Goal: Task Accomplishment & Management: Manage account settings

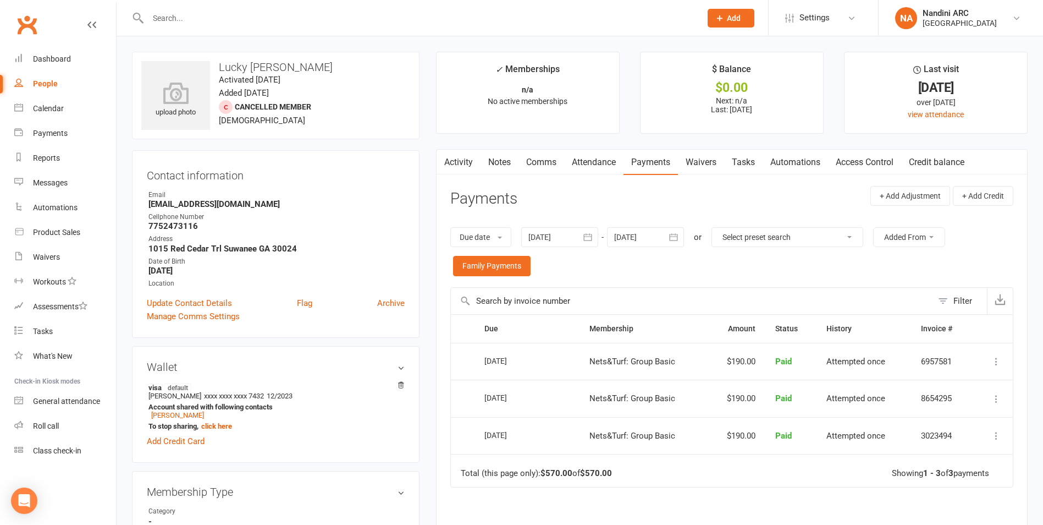
click at [182, 22] on input "text" at bounding box center [419, 17] width 549 height 15
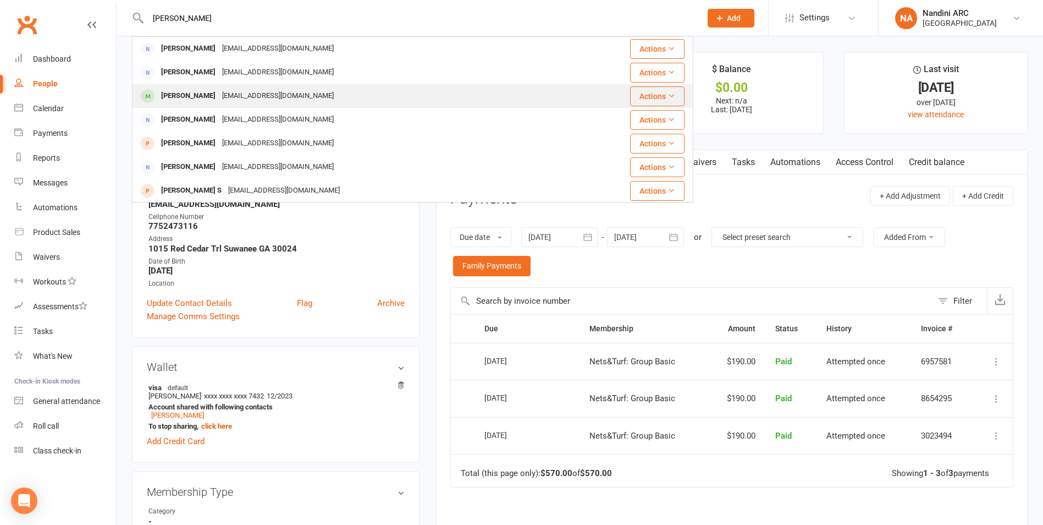
type input "[PERSON_NAME]"
click at [225, 101] on div "[EMAIL_ADDRESS][DOMAIN_NAME]" at bounding box center [278, 96] width 118 height 16
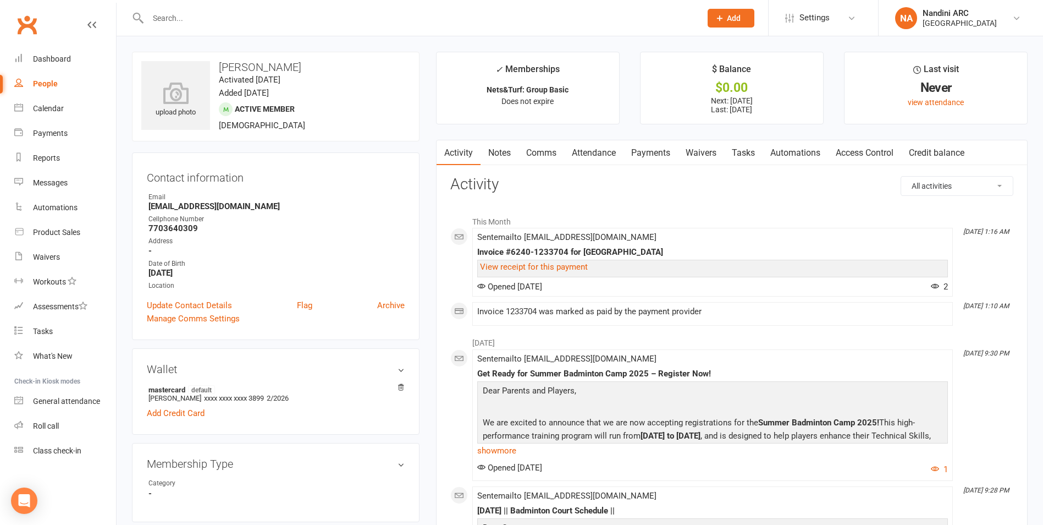
click at [655, 151] on link "Payments" at bounding box center [651, 152] width 54 height 25
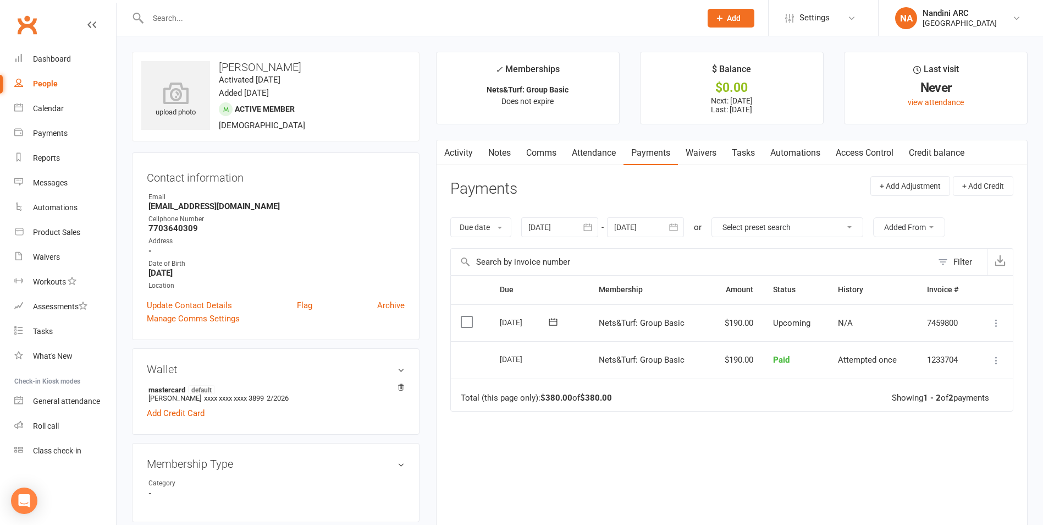
click at [591, 231] on icon "button" at bounding box center [588, 227] width 8 height 7
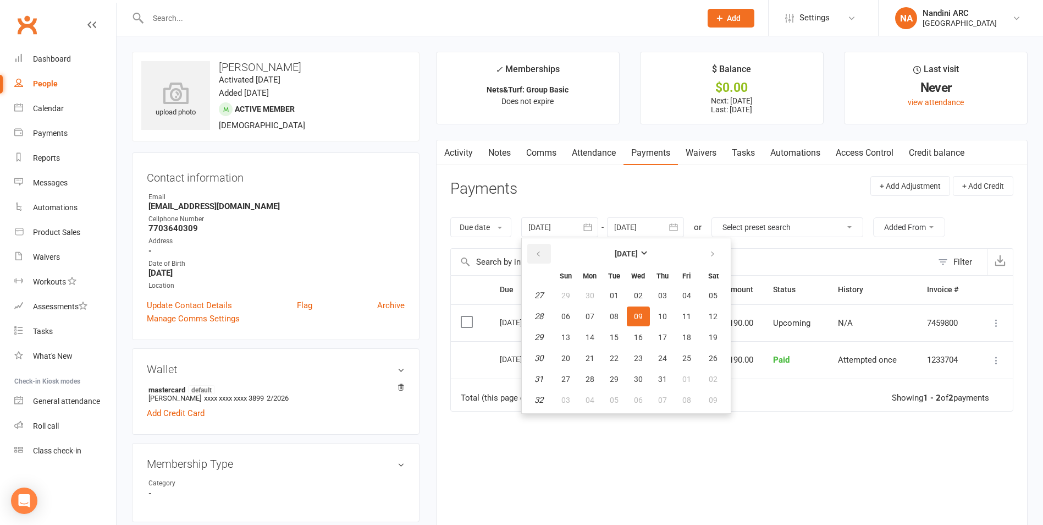
click at [540, 256] on icon "button" at bounding box center [539, 254] width 8 height 9
click at [676, 299] on table "[DATE] Sun Mon Tue Wed Thu Fri Sat 18 27 28 29 30 01 02 03 19 04 05 06 07 08 09…" at bounding box center [626, 325] width 205 height 170
click at [659, 296] on button "01" at bounding box center [662, 295] width 23 height 20
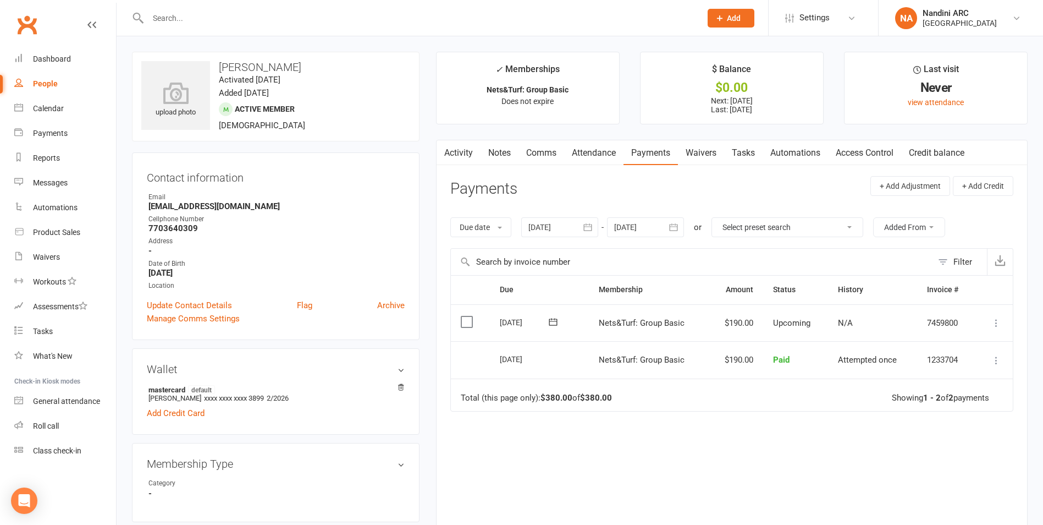
type input "[DATE]"
drag, startPoint x: 214, startPoint y: 65, endPoint x: 302, endPoint y: 66, distance: 88.0
click at [302, 66] on h3 "[PERSON_NAME]" at bounding box center [275, 67] width 269 height 12
copy h3 "[PERSON_NAME]"
click at [309, 65] on h3 "[PERSON_NAME]" at bounding box center [275, 67] width 269 height 12
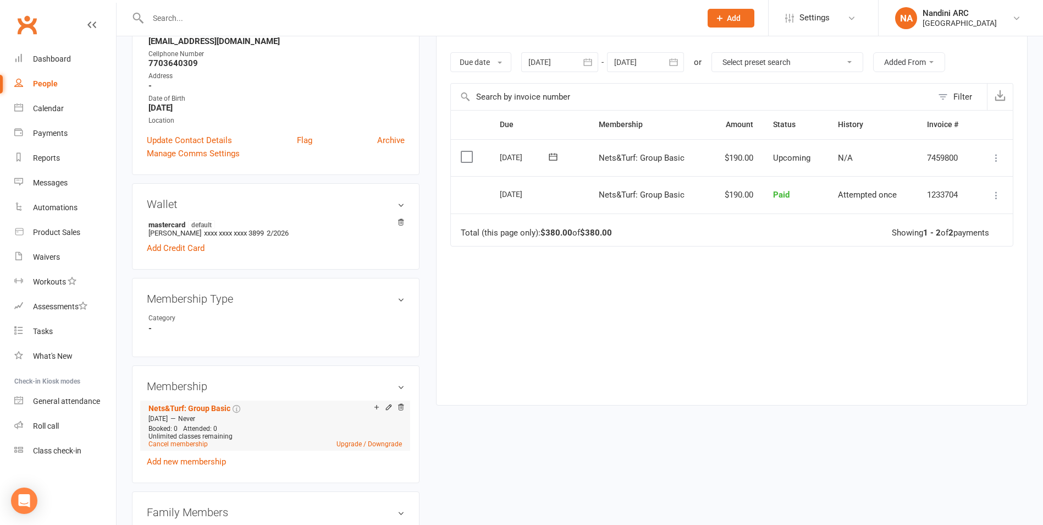
scroll to position [330, 0]
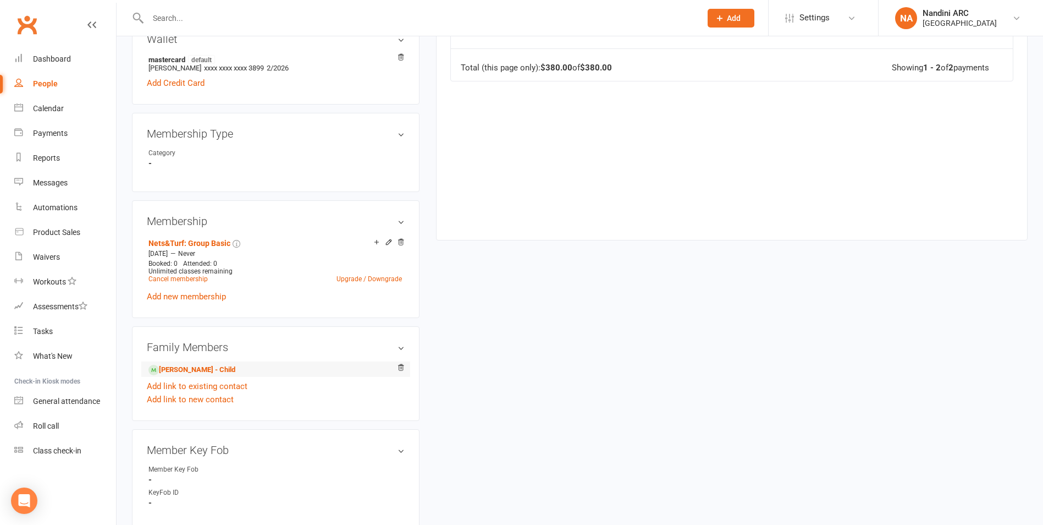
click at [198, 364] on li "[PERSON_NAME] - Child" at bounding box center [276, 368] width 258 height 15
click at [198, 372] on link "[PERSON_NAME] - Child" at bounding box center [191, 370] width 87 height 12
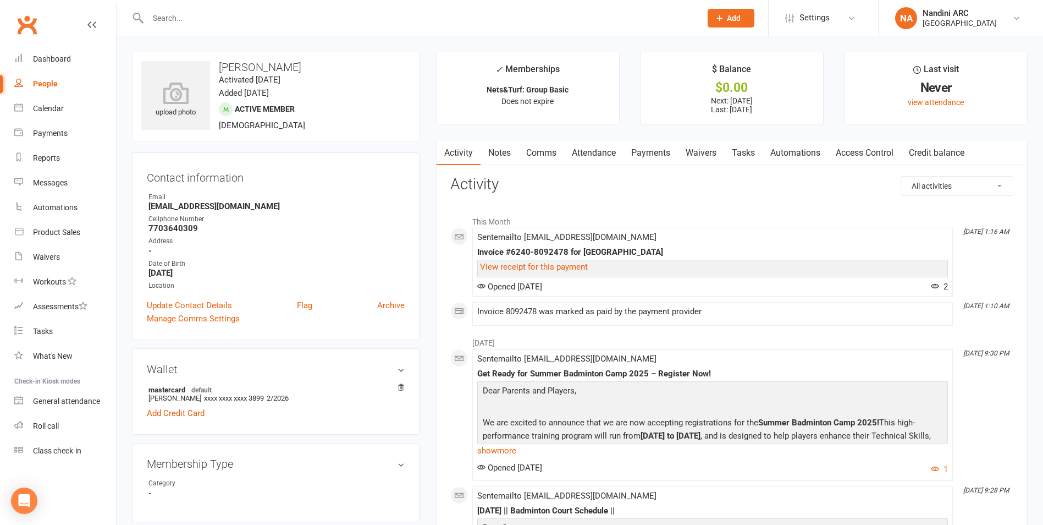
click at [652, 150] on link "Payments" at bounding box center [651, 152] width 54 height 25
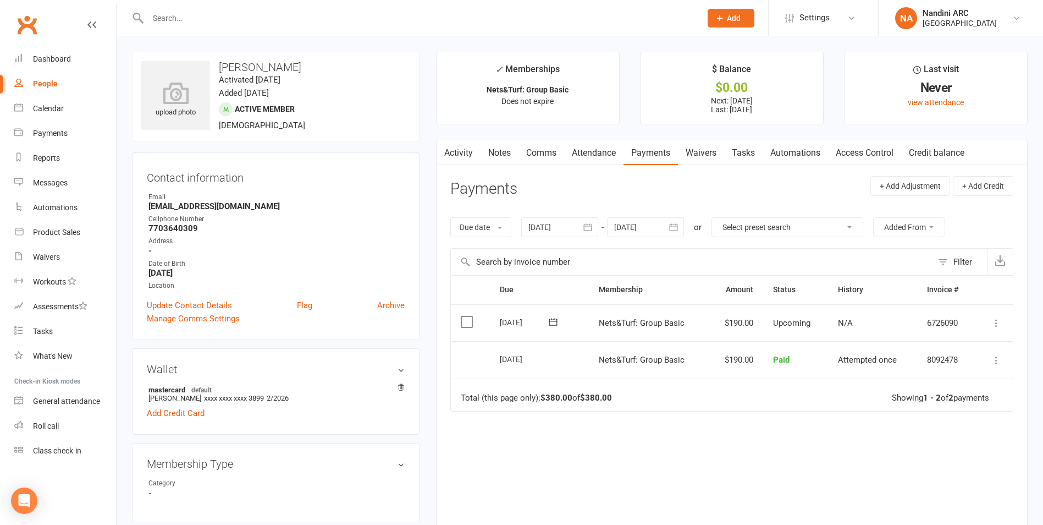
drag, startPoint x: 221, startPoint y: 62, endPoint x: 293, endPoint y: 64, distance: 71.5
click at [293, 64] on h3 "[PERSON_NAME]" at bounding box center [275, 67] width 269 height 12
copy h3 "[PERSON_NAME]"
click at [304, 60] on div "upload photo [PERSON_NAME] Activated [DATE] Added [DATE] Active member [DEMOGRA…" at bounding box center [276, 97] width 288 height 90
click at [302, 20] on input "text" at bounding box center [419, 17] width 549 height 15
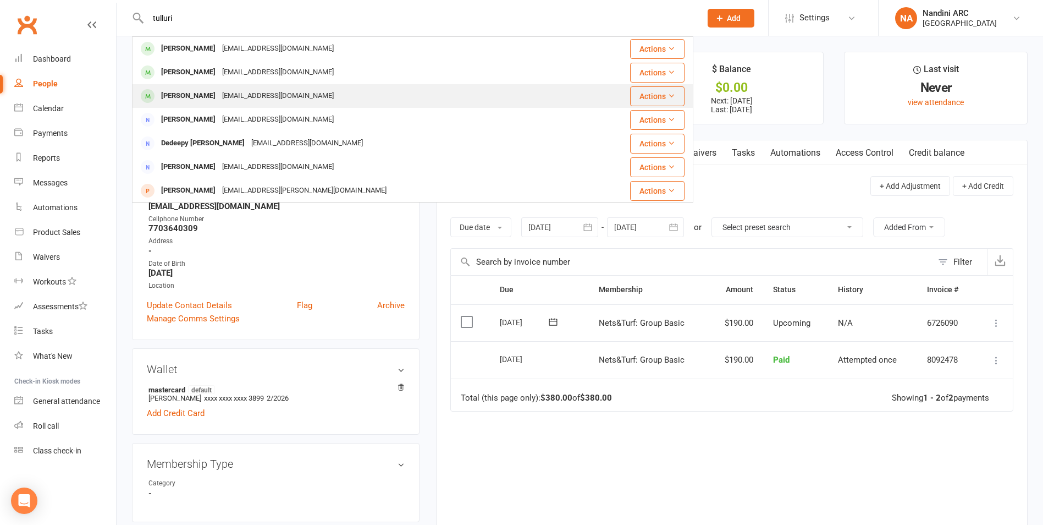
type input "tulluri"
click at [253, 91] on div "[EMAIL_ADDRESS][DOMAIN_NAME]" at bounding box center [278, 96] width 118 height 16
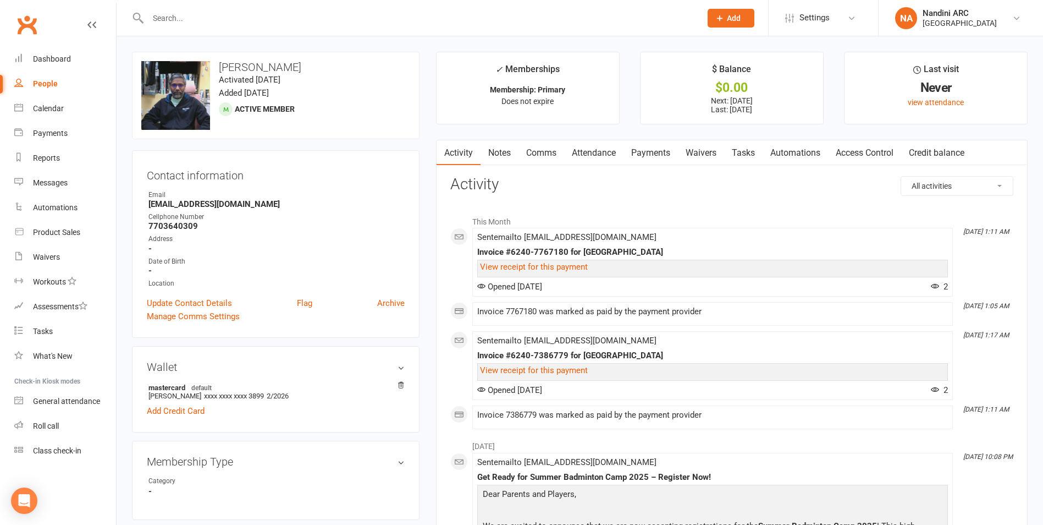
click at [645, 159] on link "Payments" at bounding box center [651, 152] width 54 height 25
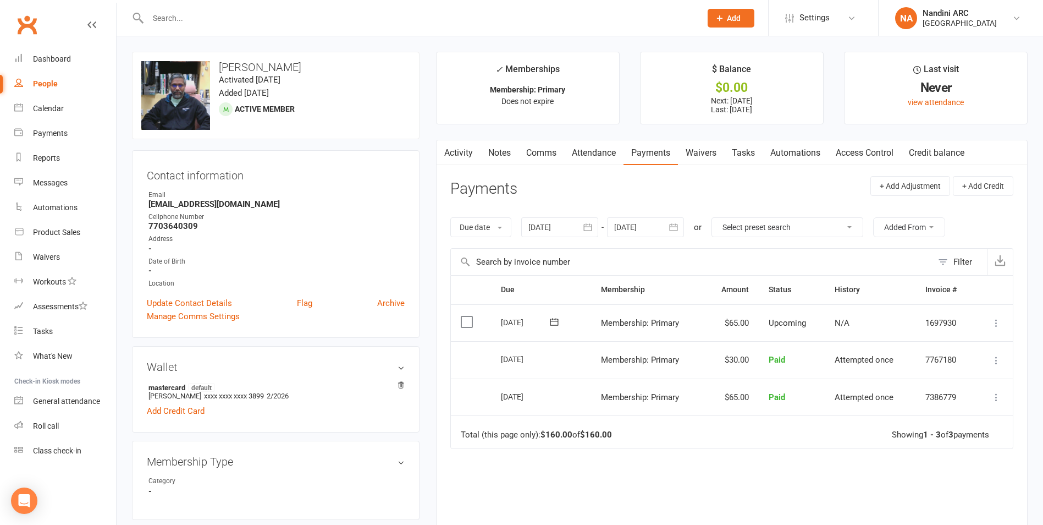
click at [590, 224] on icon "button" at bounding box center [587, 227] width 11 height 11
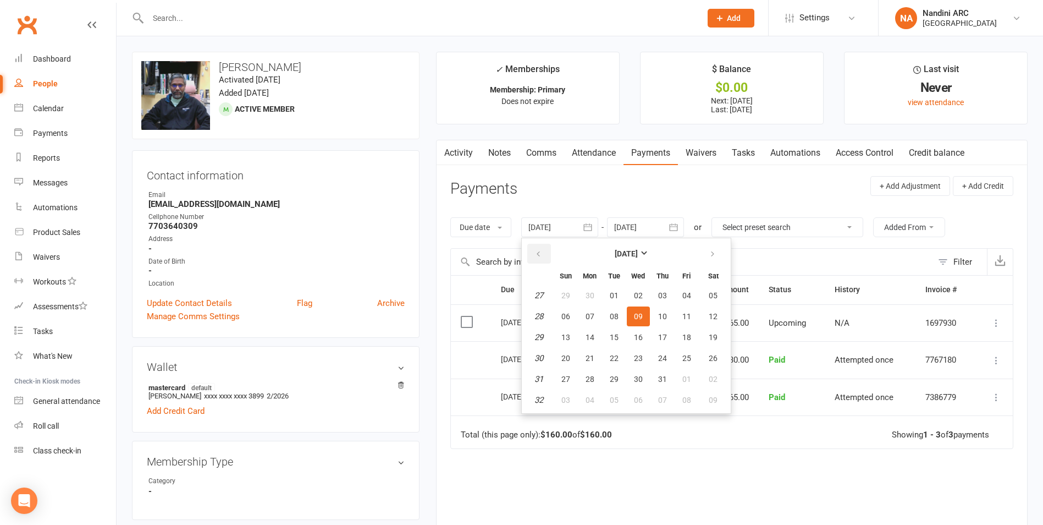
click at [544, 250] on button "button" at bounding box center [539, 254] width 24 height 20
click at [710, 299] on span "01" at bounding box center [713, 295] width 9 height 9
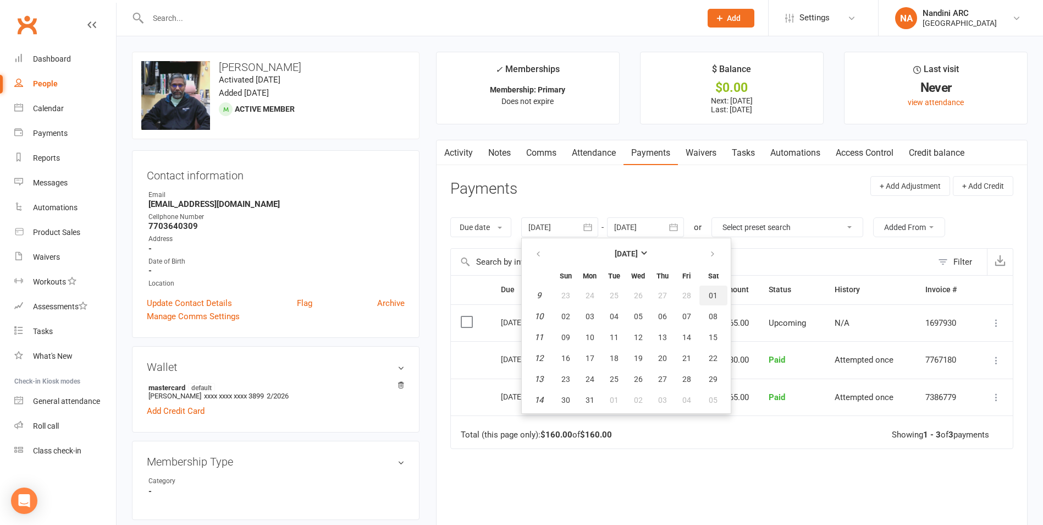
type input "[DATE]"
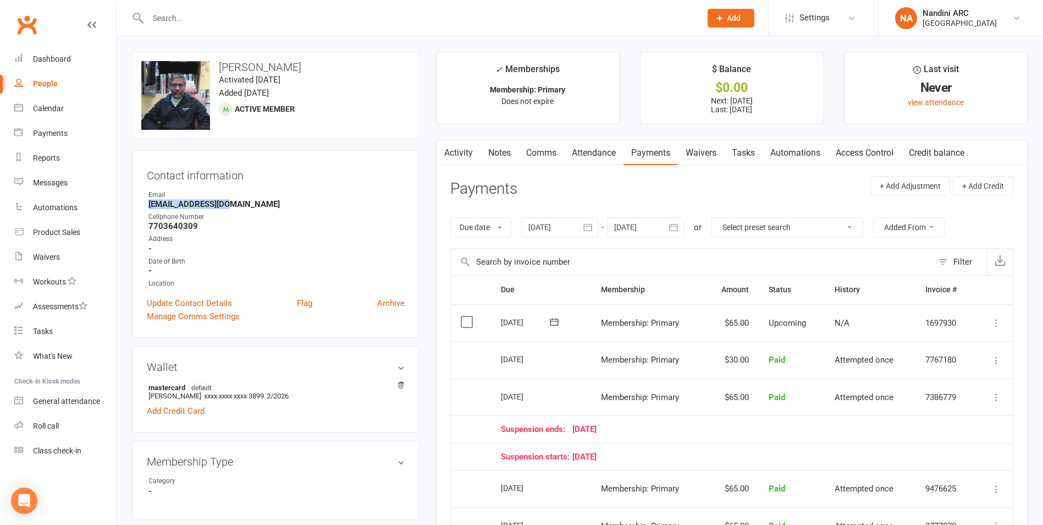
drag, startPoint x: 146, startPoint y: 204, endPoint x: 225, endPoint y: 202, distance: 79.8
click at [225, 202] on div "Contact information Owner Email [EMAIL_ADDRESS][DOMAIN_NAME] Cellphone Number […" at bounding box center [276, 244] width 288 height 188
copy strong "[EMAIL_ADDRESS][DOMAIN_NAME]"
click at [246, 202] on strong "[EMAIL_ADDRESS][DOMAIN_NAME]" at bounding box center [276, 204] width 256 height 10
click at [546, 197] on header "Payments + Add Adjustment + Add Credit" at bounding box center [731, 191] width 563 height 30
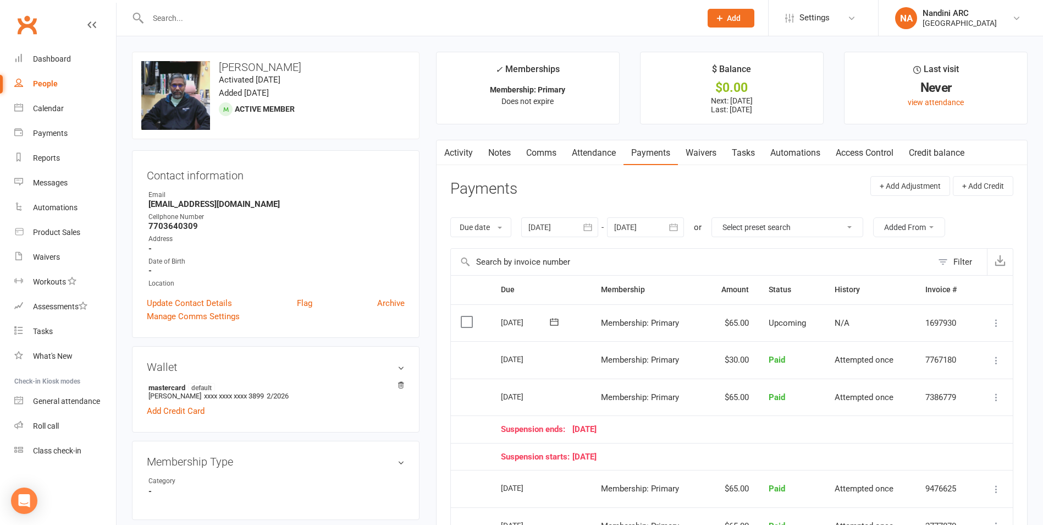
click at [675, 229] on icon "button" at bounding box center [673, 227] width 11 height 11
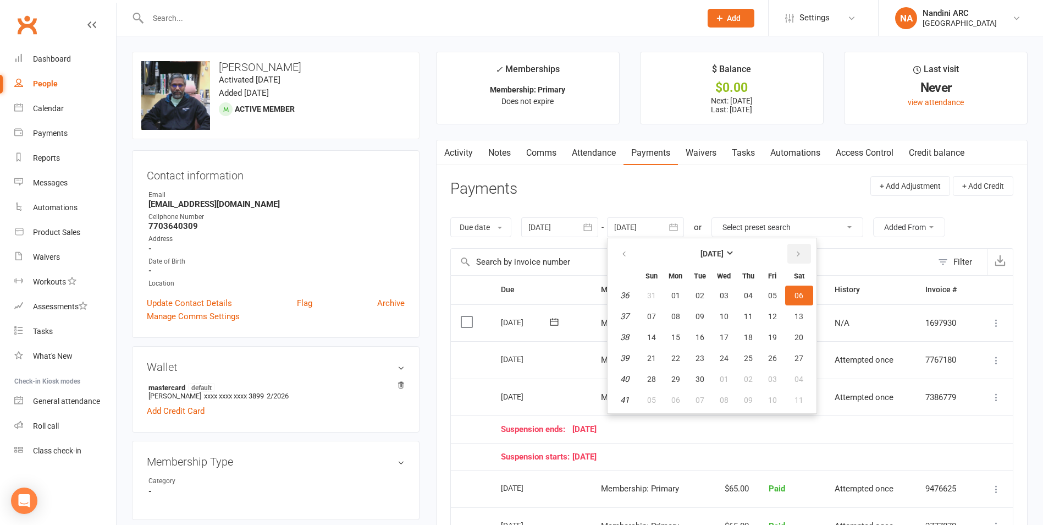
click at [805, 255] on button "button" at bounding box center [799, 254] width 24 height 20
click at [799, 296] on span "04" at bounding box center [799, 295] width 9 height 9
type input "[DATE]"
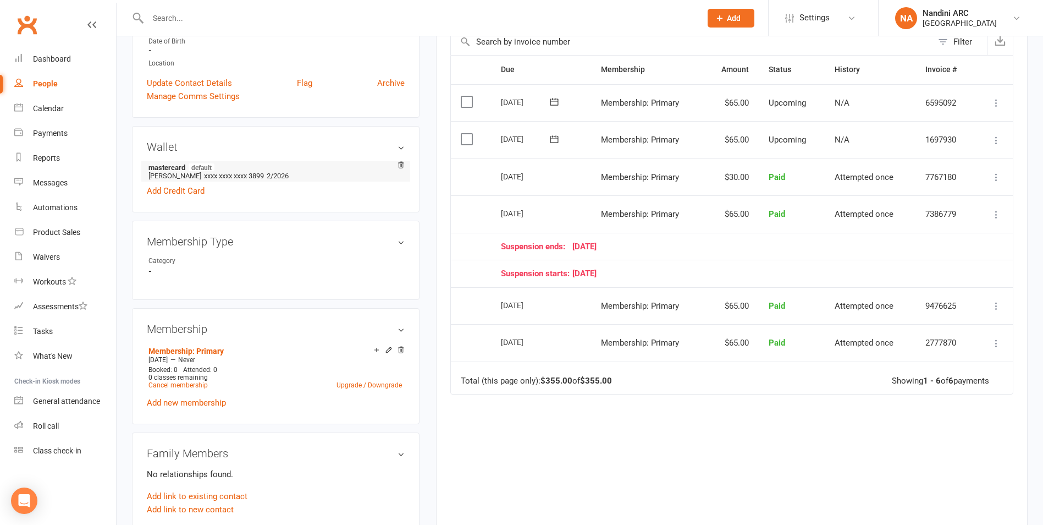
scroll to position [275, 0]
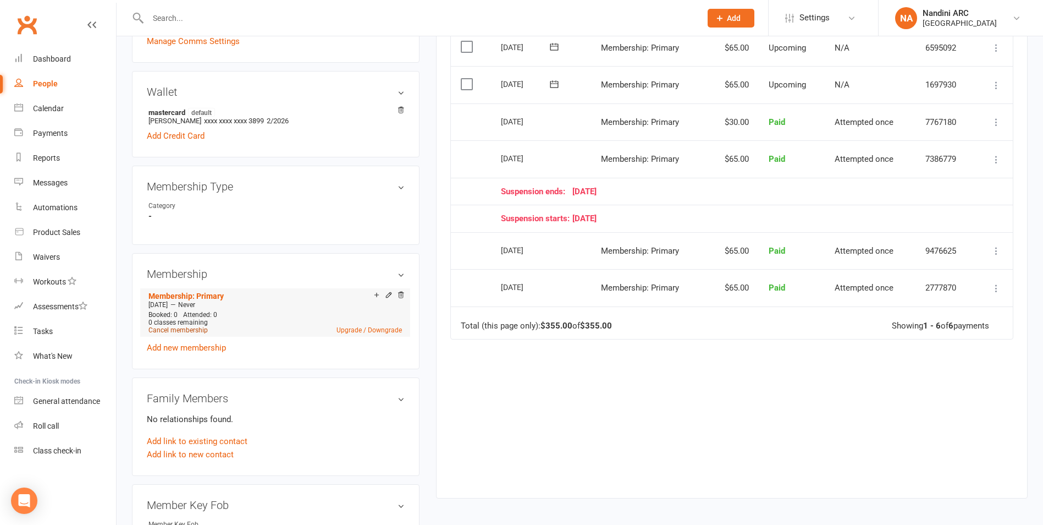
click at [188, 329] on link "Cancel membership" at bounding box center [177, 330] width 59 height 8
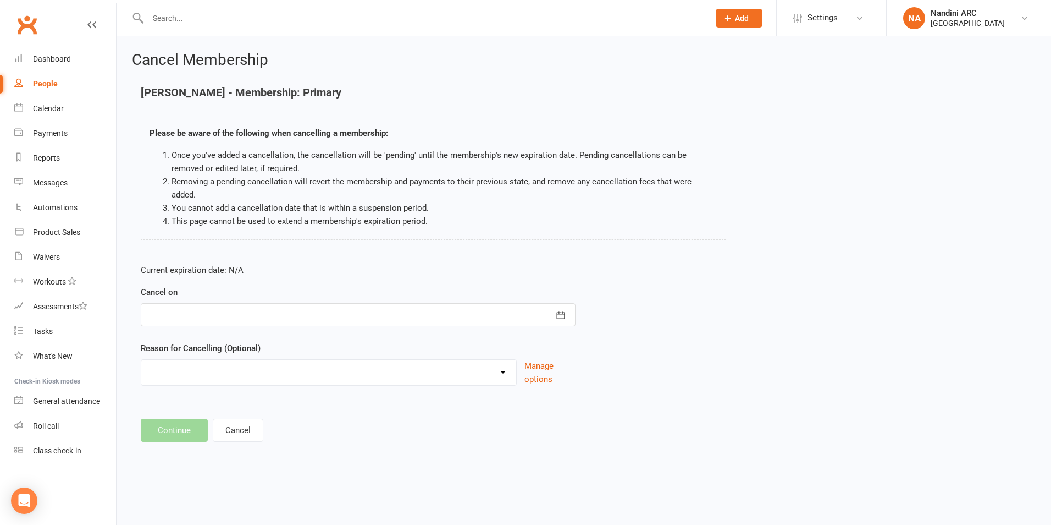
click at [477, 304] on div at bounding box center [358, 314] width 435 height 23
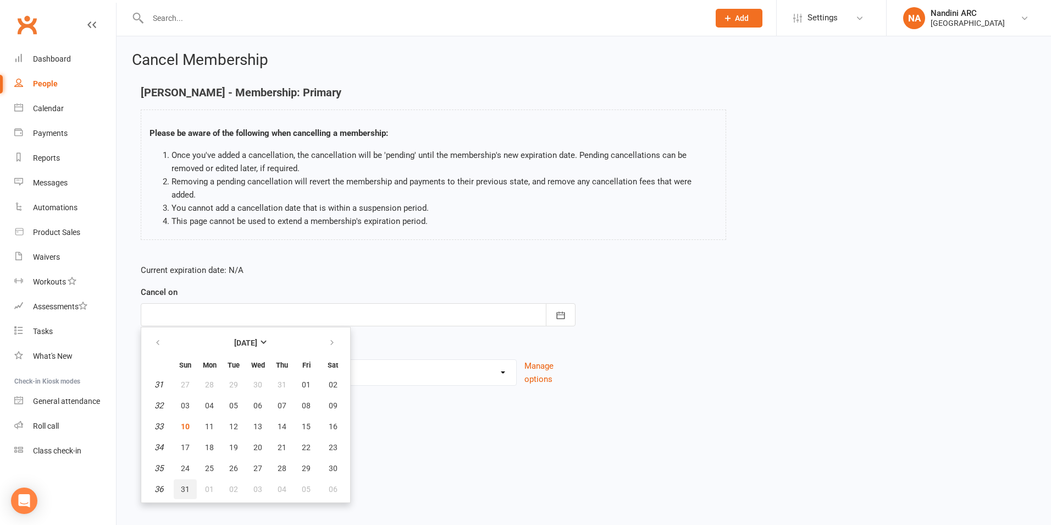
click at [186, 480] on button "31" at bounding box center [185, 489] width 23 height 20
type input "[DATE]"
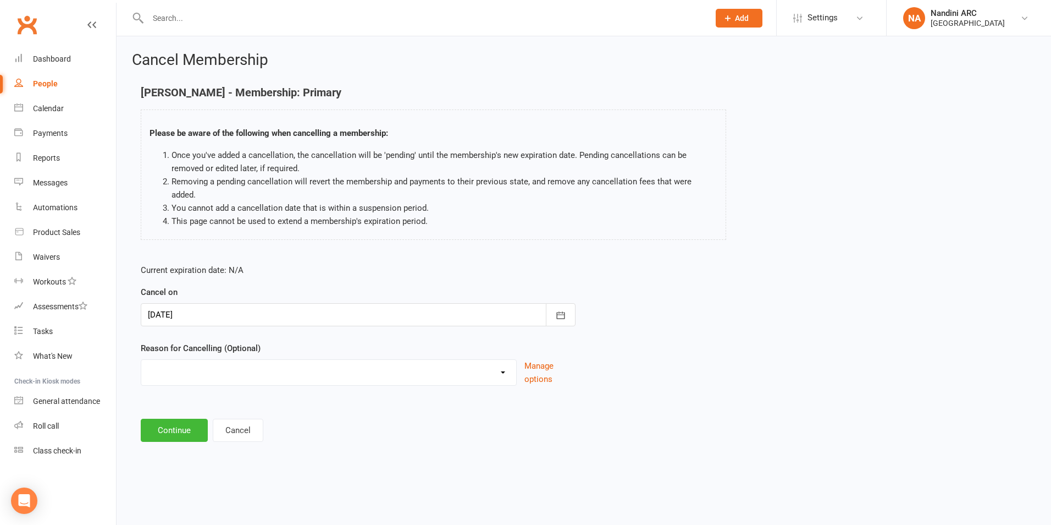
click at [234, 362] on select "Annual Membership - No longer available after [DATE] Coach Requested to cancel …" at bounding box center [328, 371] width 375 height 22
select select "2"
click at [141, 360] on select "Annual Membership - No longer available after [DATE] Coach Requested to cancel …" at bounding box center [328, 371] width 375 height 22
click at [181, 418] on button "Continue" at bounding box center [174, 429] width 67 height 23
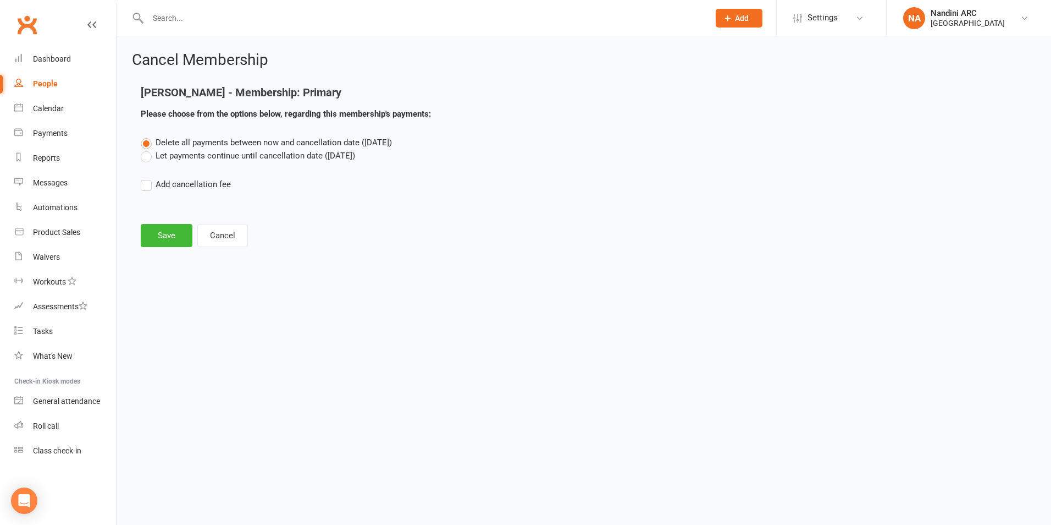
click at [166, 158] on label "Let payments continue until cancellation date ([DATE])" at bounding box center [248, 155] width 214 height 13
click at [148, 149] on input "Let payments continue until cancellation date ([DATE])" at bounding box center [144, 149] width 7 height 0
click at [172, 235] on button "Save" at bounding box center [167, 235] width 52 height 23
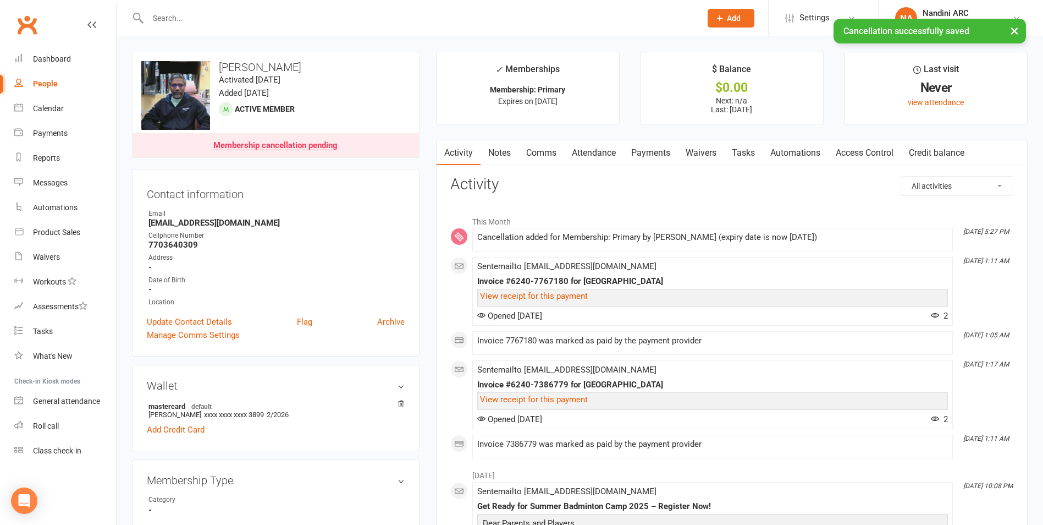
click at [634, 157] on link "Payments" at bounding box center [651, 152] width 54 height 25
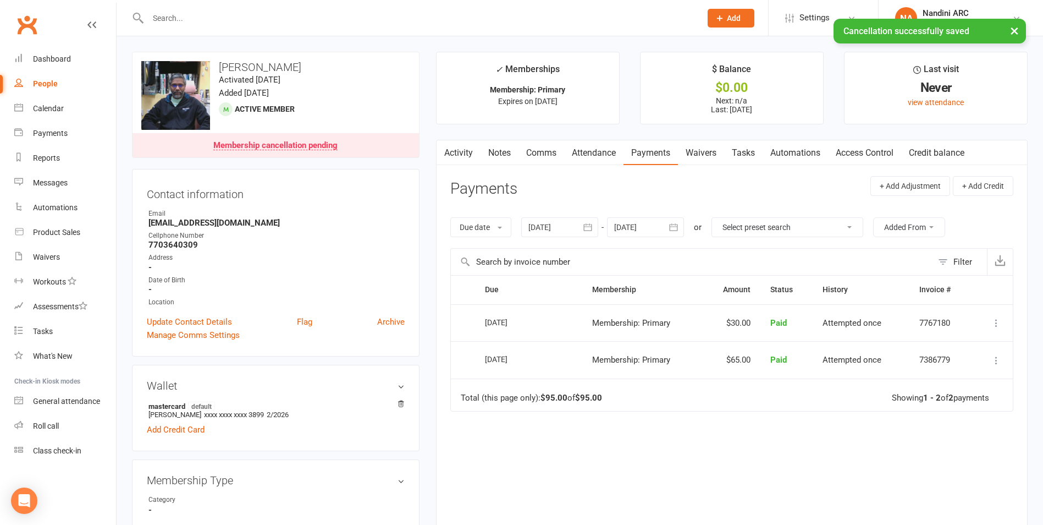
click at [679, 227] on icon "button" at bounding box center [673, 227] width 11 height 11
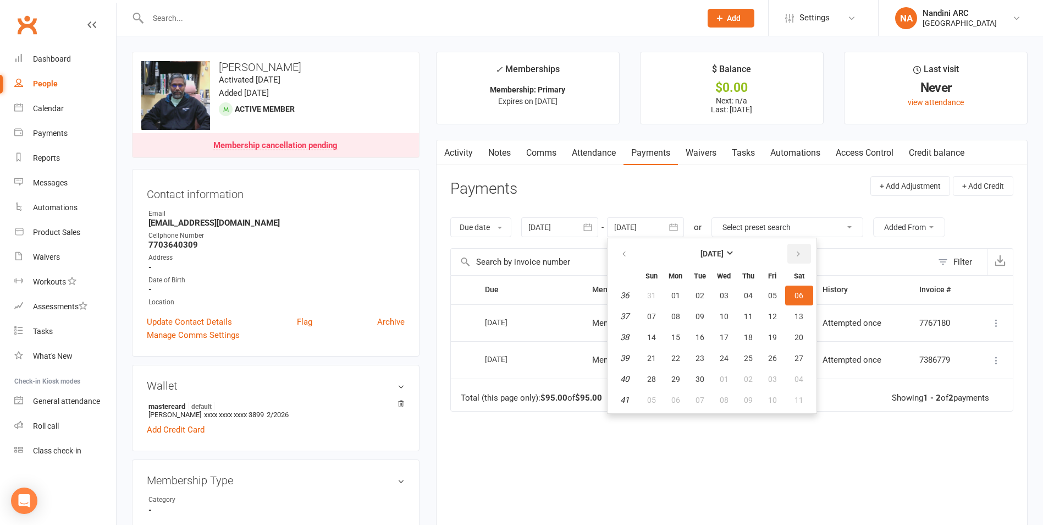
click at [800, 252] on icon "button" at bounding box center [799, 254] width 8 height 9
click at [799, 298] on span "01" at bounding box center [799, 295] width 9 height 9
type input "[DATE]"
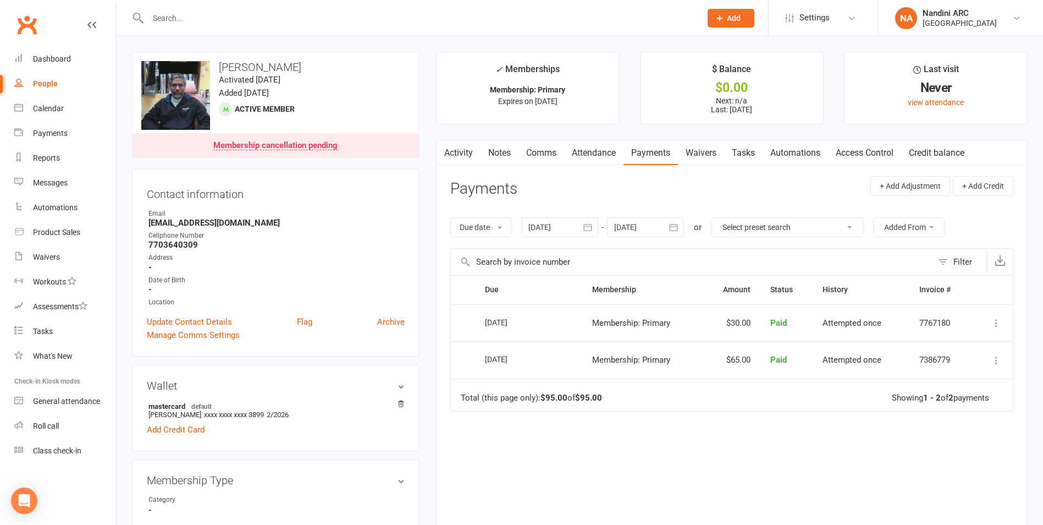
click at [461, 145] on link "Activity" at bounding box center [459, 152] width 44 height 25
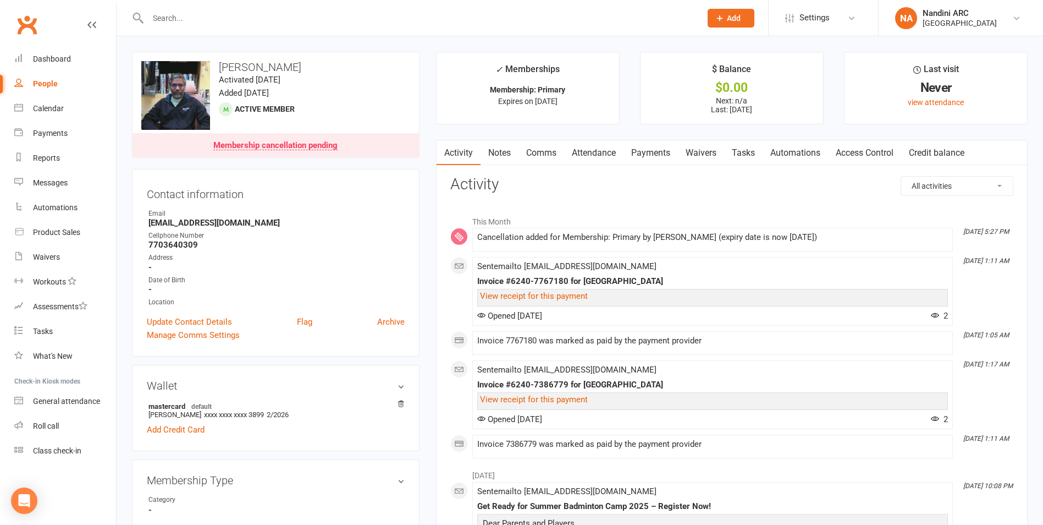
click at [494, 146] on link "Notes" at bounding box center [500, 152] width 38 height 25
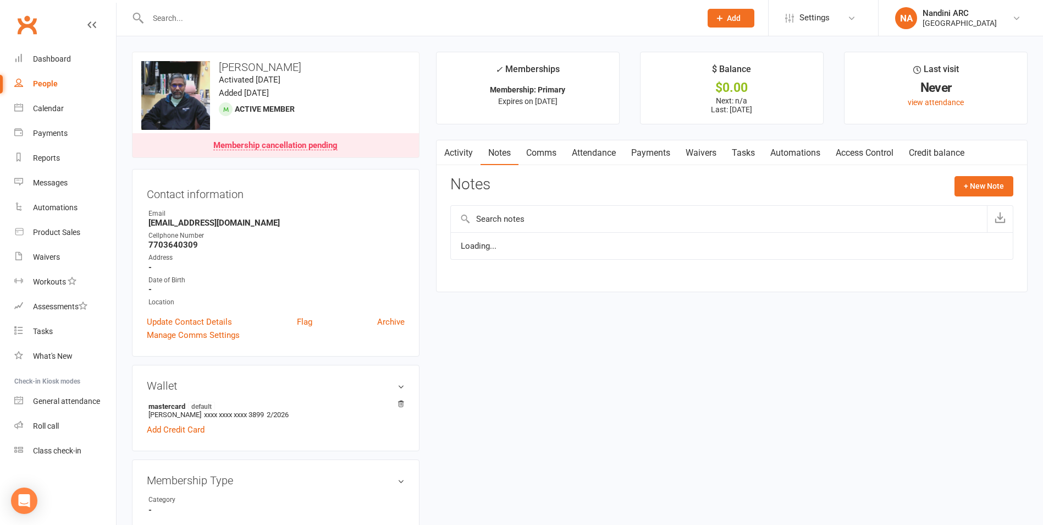
click at [544, 149] on link "Comms" at bounding box center [542, 152] width 46 height 25
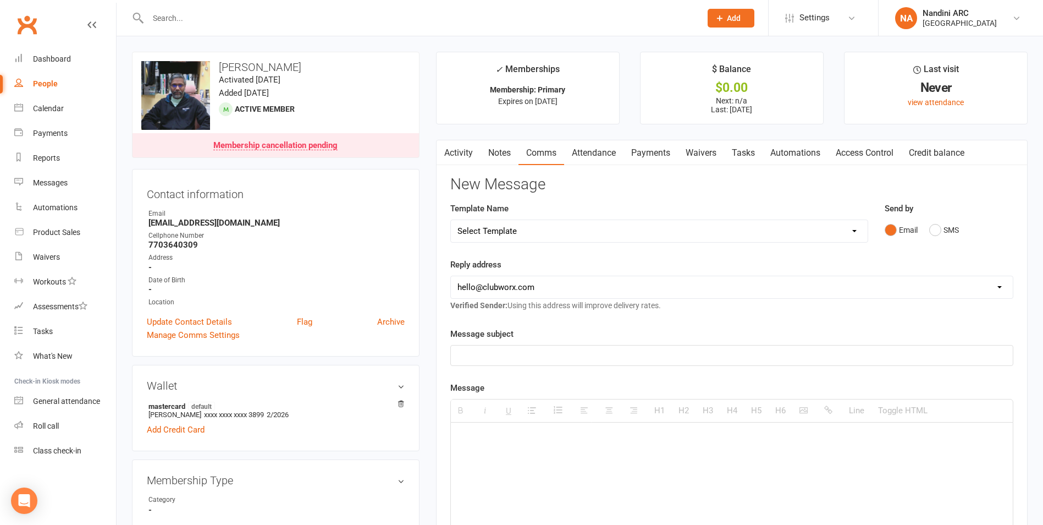
click at [513, 149] on link "Notes" at bounding box center [500, 152] width 38 height 25
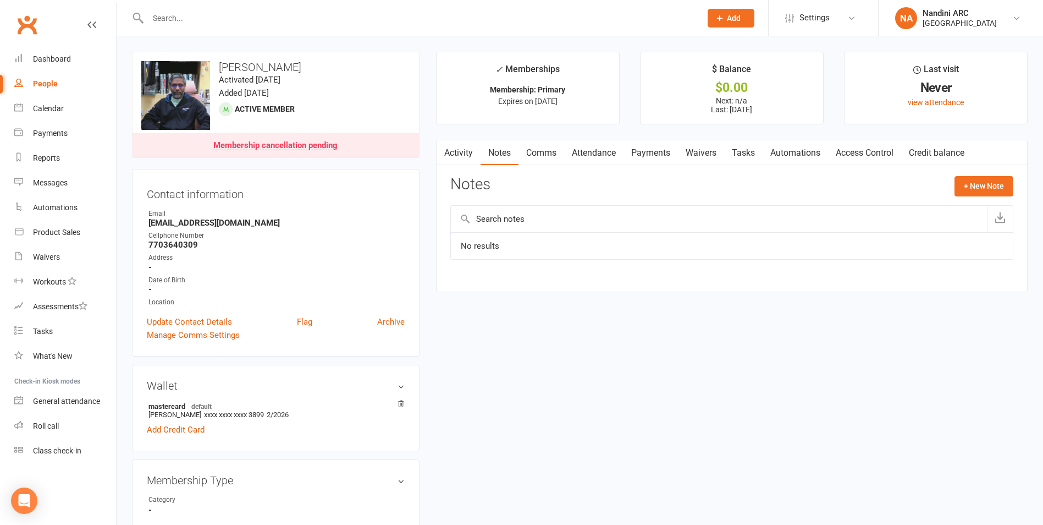
click at [464, 154] on link "Activity" at bounding box center [459, 152] width 44 height 25
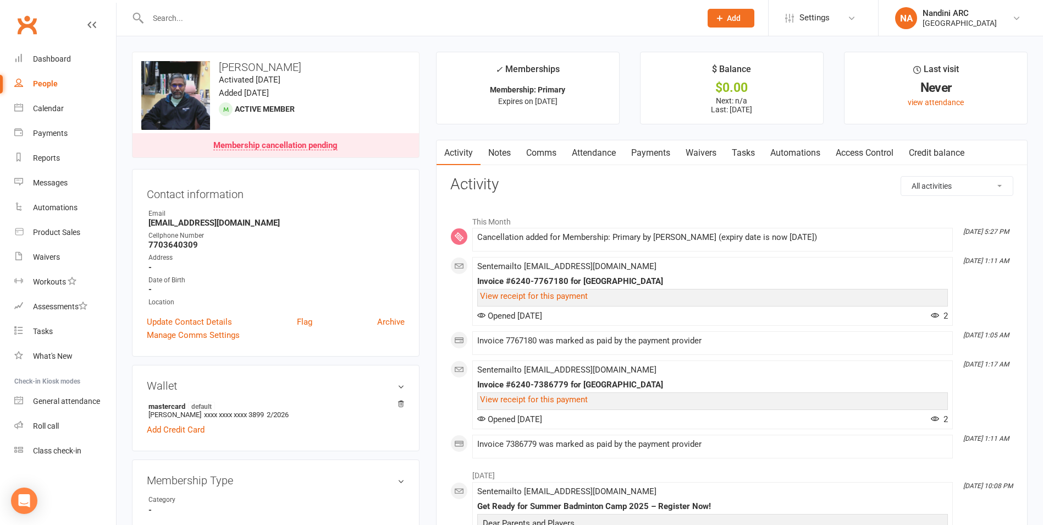
click at [651, 156] on link "Payments" at bounding box center [651, 152] width 54 height 25
